Goal: Task Accomplishment & Management: Use online tool/utility

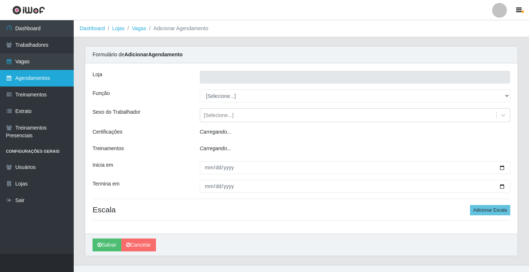
type input "Rede Econômico - Prata"
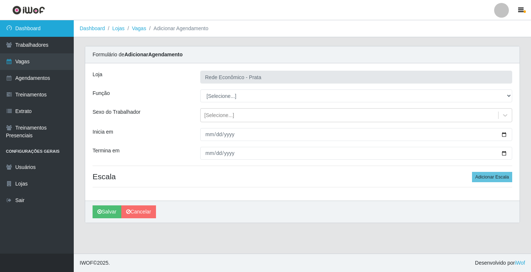
click at [67, 28] on link "Dashboard" at bounding box center [37, 28] width 74 height 17
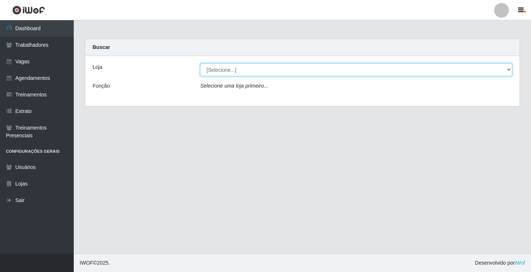
click at [510, 69] on select "[Selecione...] Rede Econômico - Prata" at bounding box center [356, 69] width 312 height 13
select select "192"
click at [200, 63] on select "[Selecione...] Rede Econômico - Prata" at bounding box center [356, 69] width 312 height 13
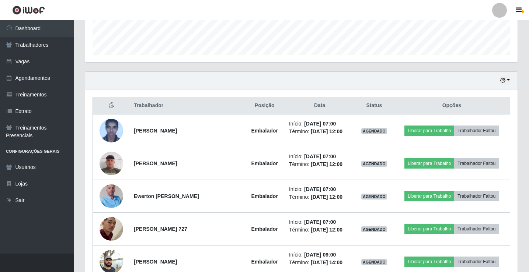
scroll to position [258, 0]
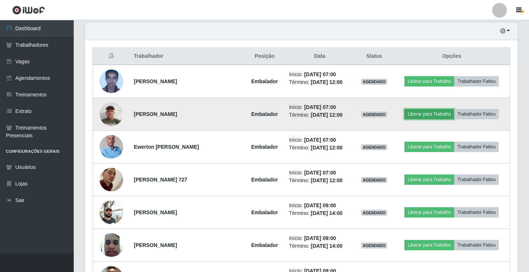
click at [437, 113] on button "Liberar para Trabalho" at bounding box center [430, 114] width 50 height 10
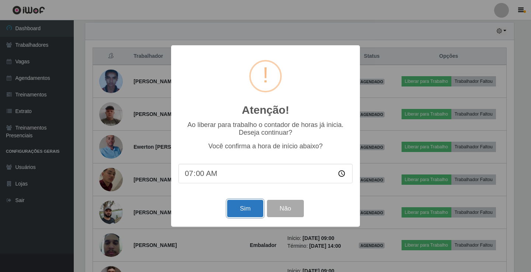
click at [244, 208] on button "Sim" at bounding box center [245, 208] width 36 height 17
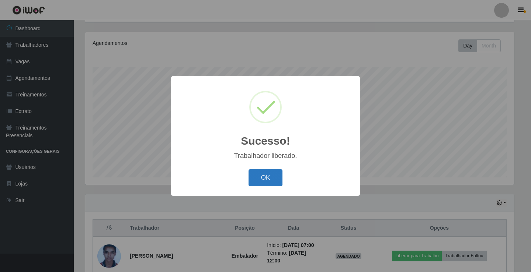
click at [271, 173] on button "OK" at bounding box center [266, 178] width 34 height 17
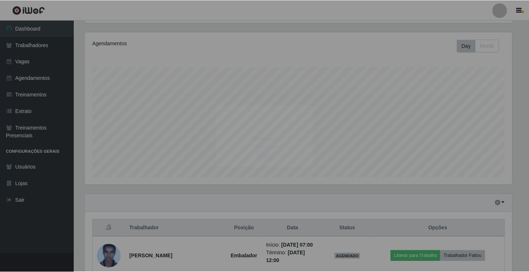
scroll to position [153, 433]
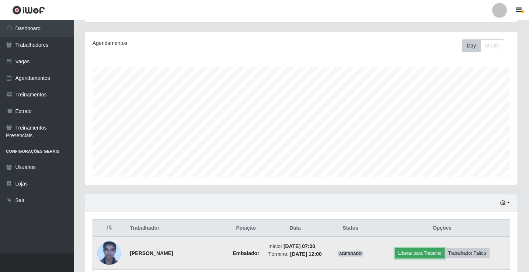
click at [412, 259] on button "Liberar para Trabalho" at bounding box center [420, 254] width 50 height 10
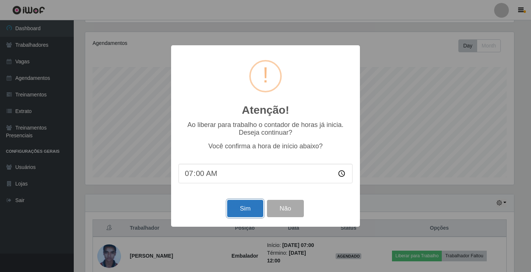
click at [239, 212] on button "Sim" at bounding box center [245, 208] width 36 height 17
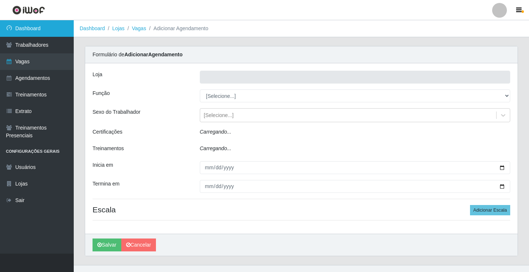
type input "Rede Econômico - Prata"
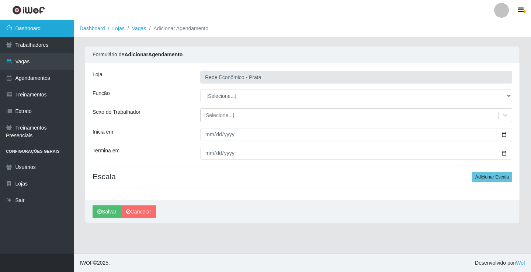
click at [55, 28] on link "Dashboard" at bounding box center [37, 28] width 74 height 17
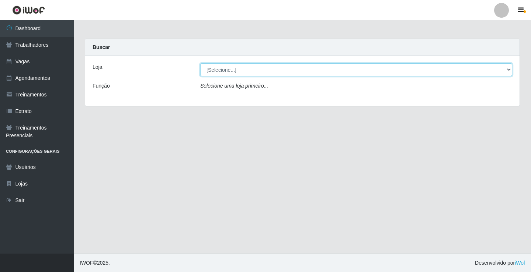
click at [509, 69] on select "[Selecione...] Rede Econômico - Prata" at bounding box center [356, 69] width 312 height 13
select select "192"
click at [200, 63] on select "[Selecione...] Rede Econômico - Prata" at bounding box center [356, 69] width 312 height 13
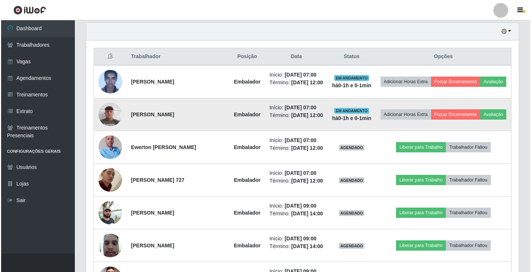
scroll to position [258, 0]
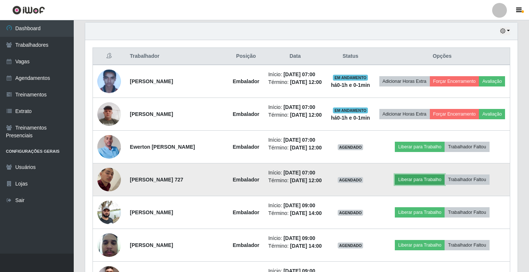
click at [420, 185] on button "Liberar para Trabalho" at bounding box center [420, 180] width 50 height 10
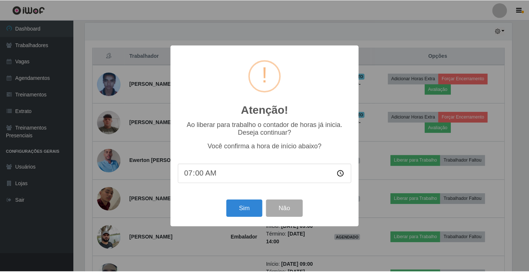
scroll to position [153, 429]
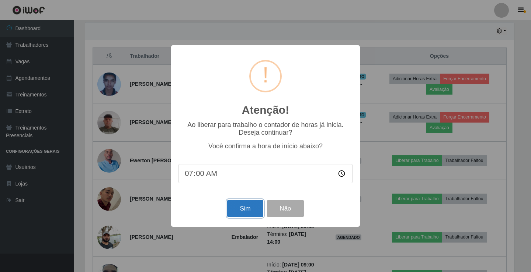
click at [237, 217] on button "Sim" at bounding box center [245, 208] width 36 height 17
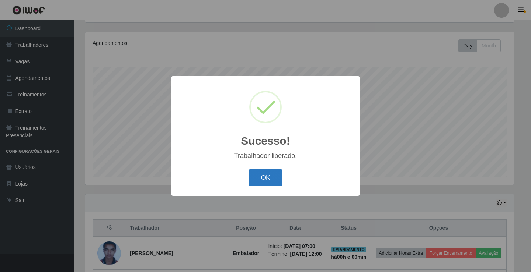
click at [262, 178] on button "OK" at bounding box center [266, 178] width 34 height 17
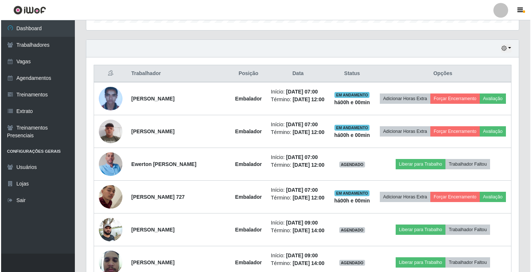
scroll to position [270, 0]
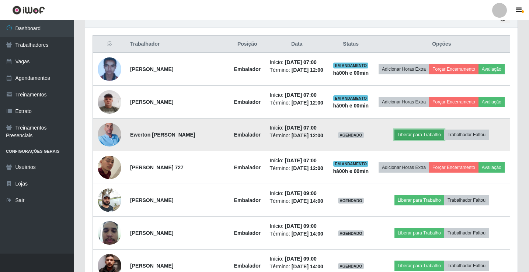
click at [426, 140] on button "Liberar para Trabalho" at bounding box center [420, 135] width 50 height 10
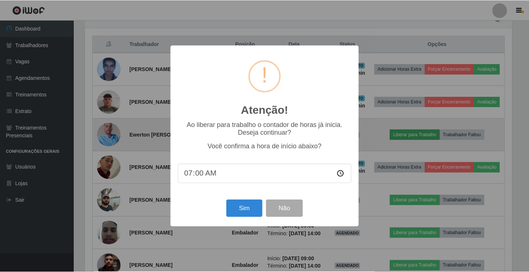
scroll to position [153, 429]
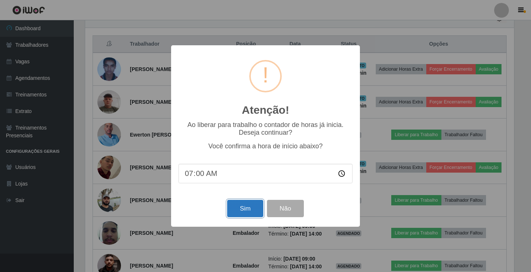
click at [242, 209] on button "Sim" at bounding box center [245, 208] width 36 height 17
